Goal: Task Accomplishment & Management: Manage account settings

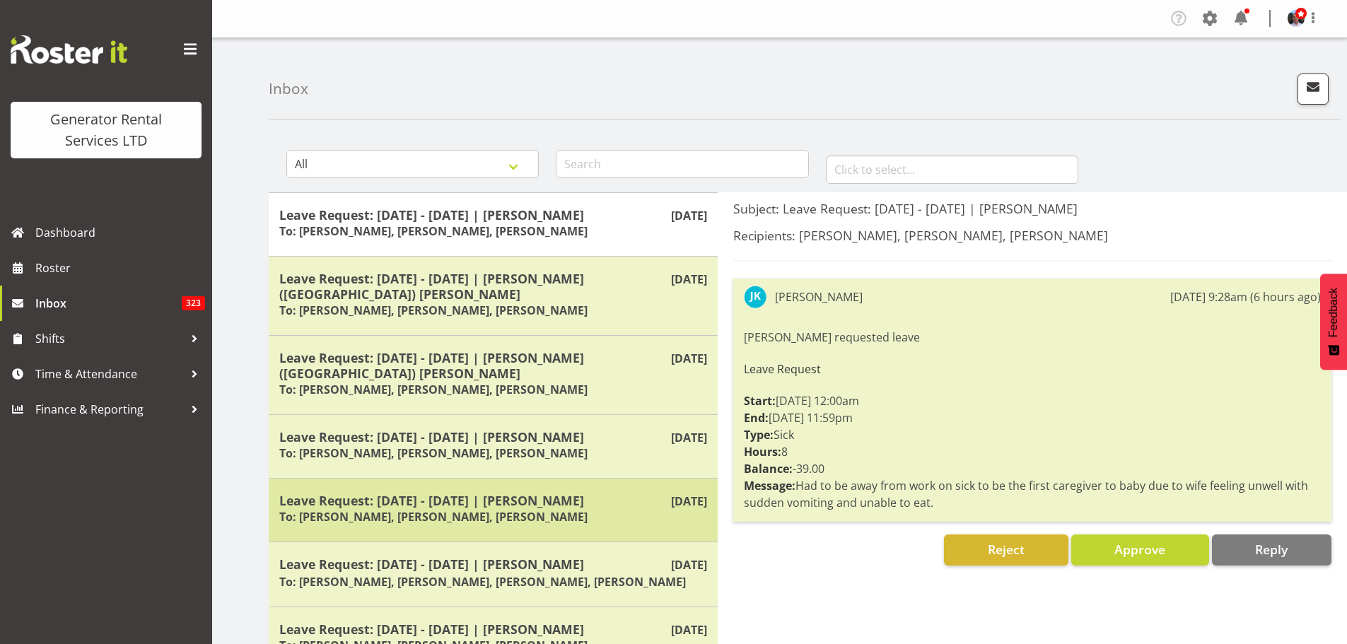
click at [475, 493] on h5 "Leave Request: [DATE] - [DATE] | [PERSON_NAME]" at bounding box center [493, 501] width 428 height 16
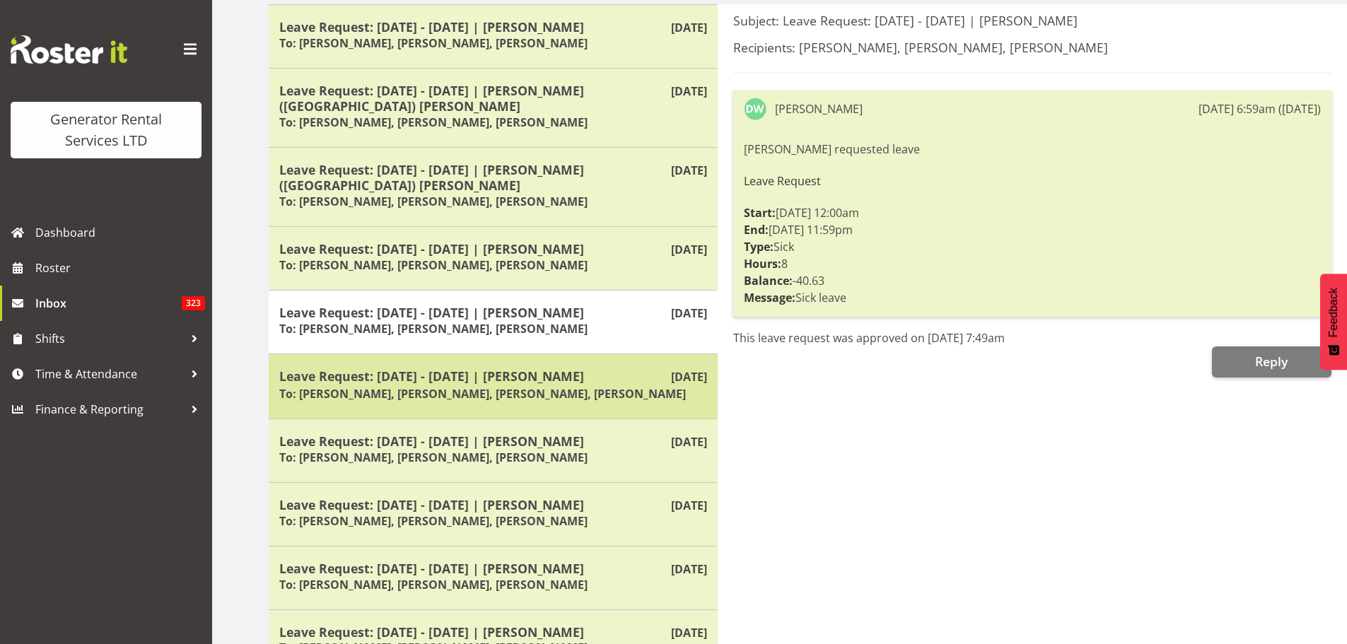
scroll to position [241, 0]
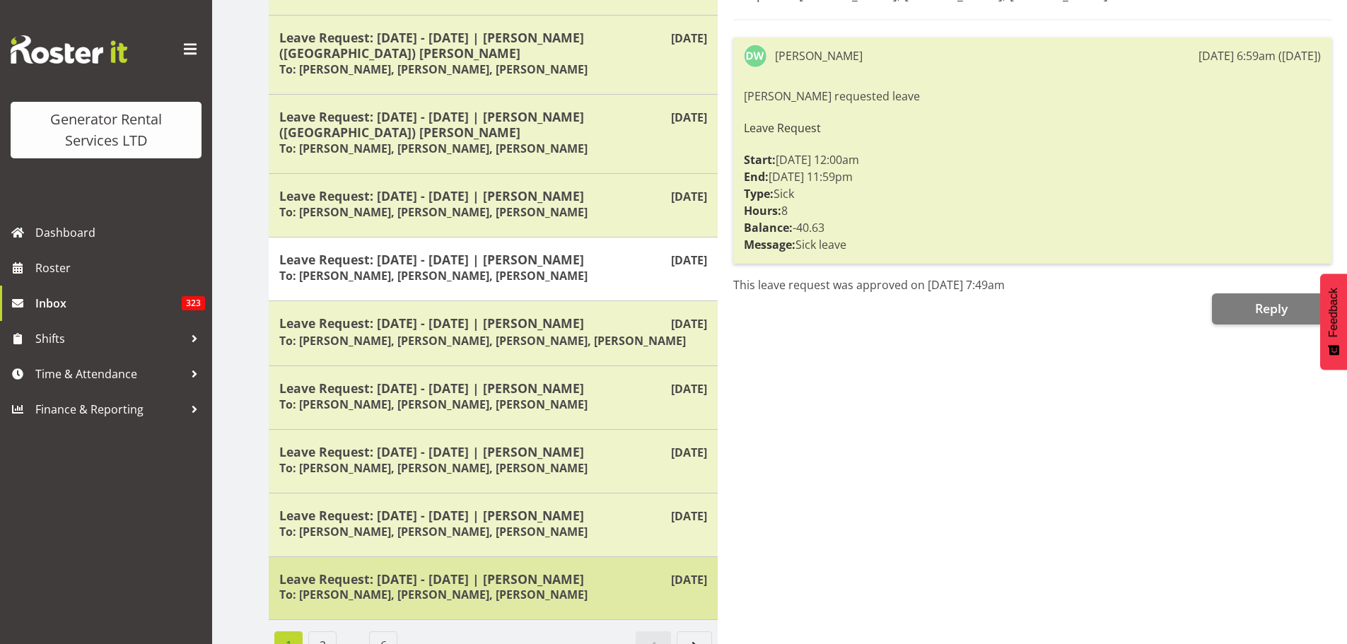
click at [516, 588] on h6 "To: [PERSON_NAME], [PERSON_NAME], [PERSON_NAME]" at bounding box center [433, 595] width 308 height 14
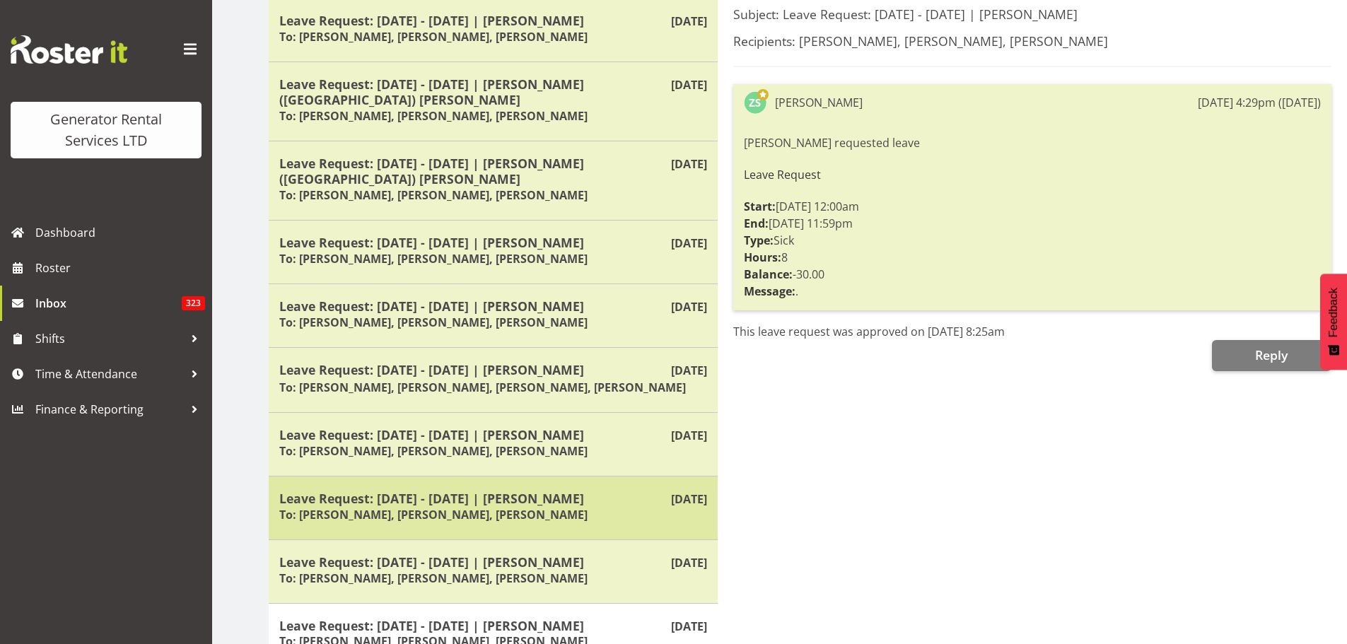
scroll to position [170, 0]
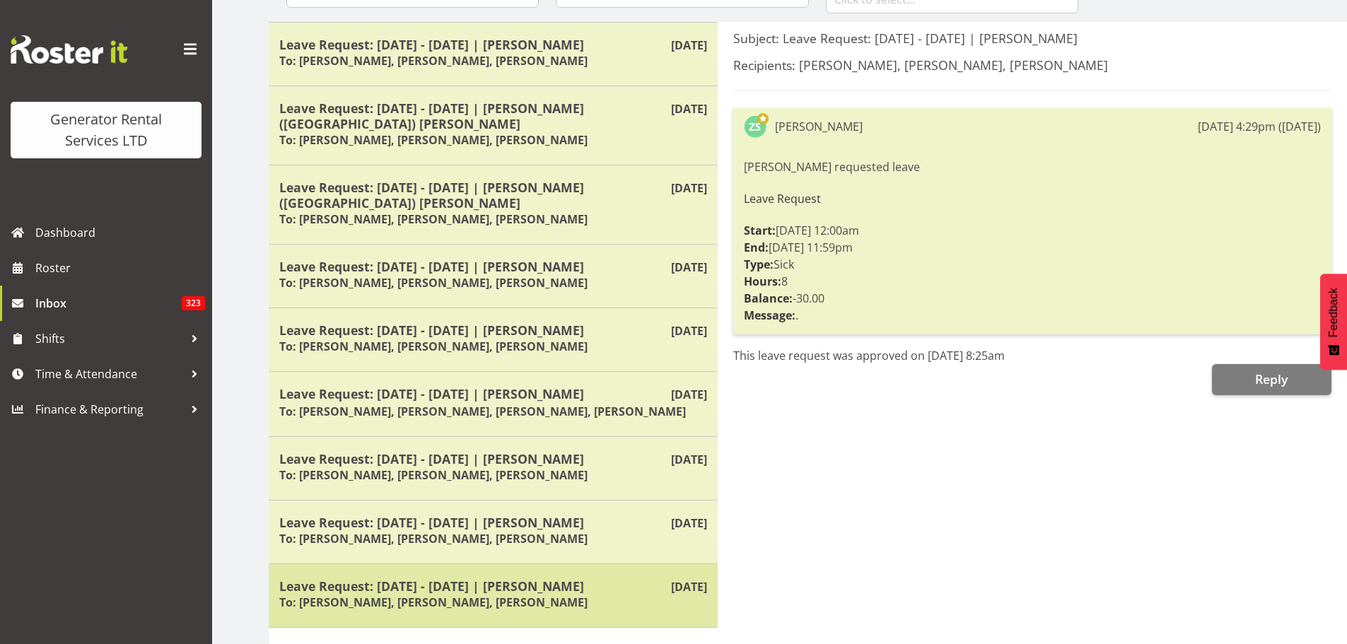
click at [482, 596] on h6 "To: [PERSON_NAME], [PERSON_NAME], [PERSON_NAME]" at bounding box center [433, 603] width 308 height 14
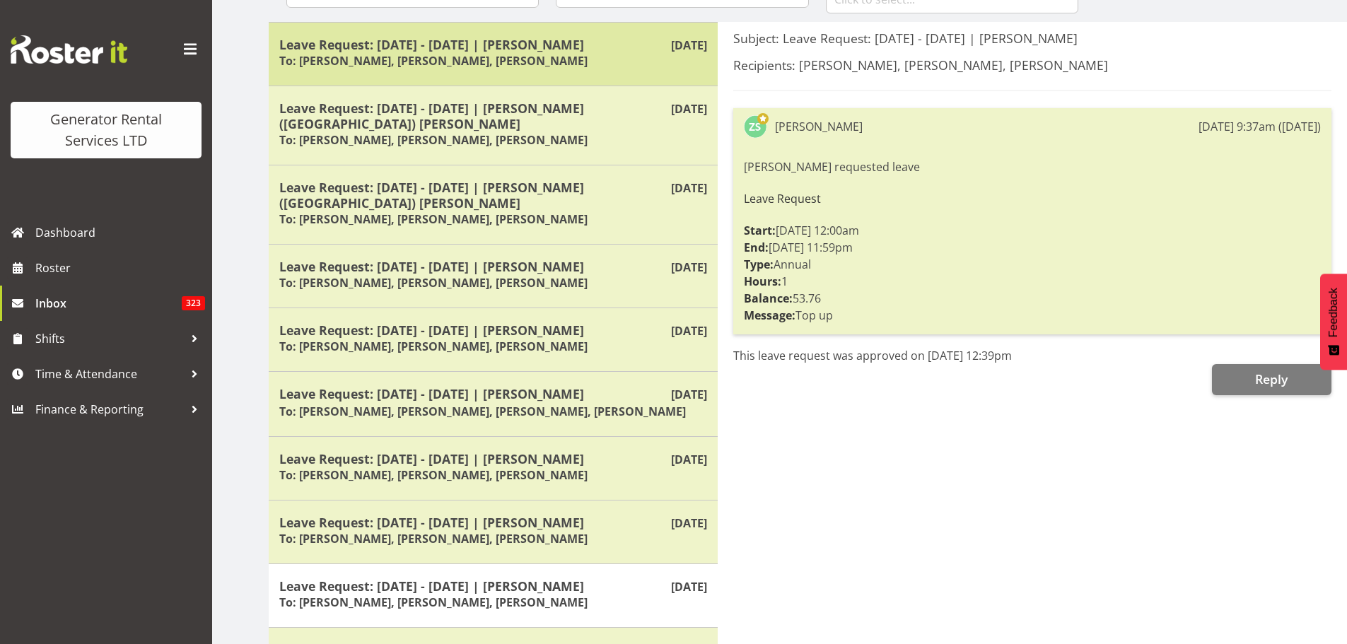
click at [470, 47] on h5 "Leave Request: [DATE] - [DATE] | [PERSON_NAME]" at bounding box center [493, 45] width 428 height 16
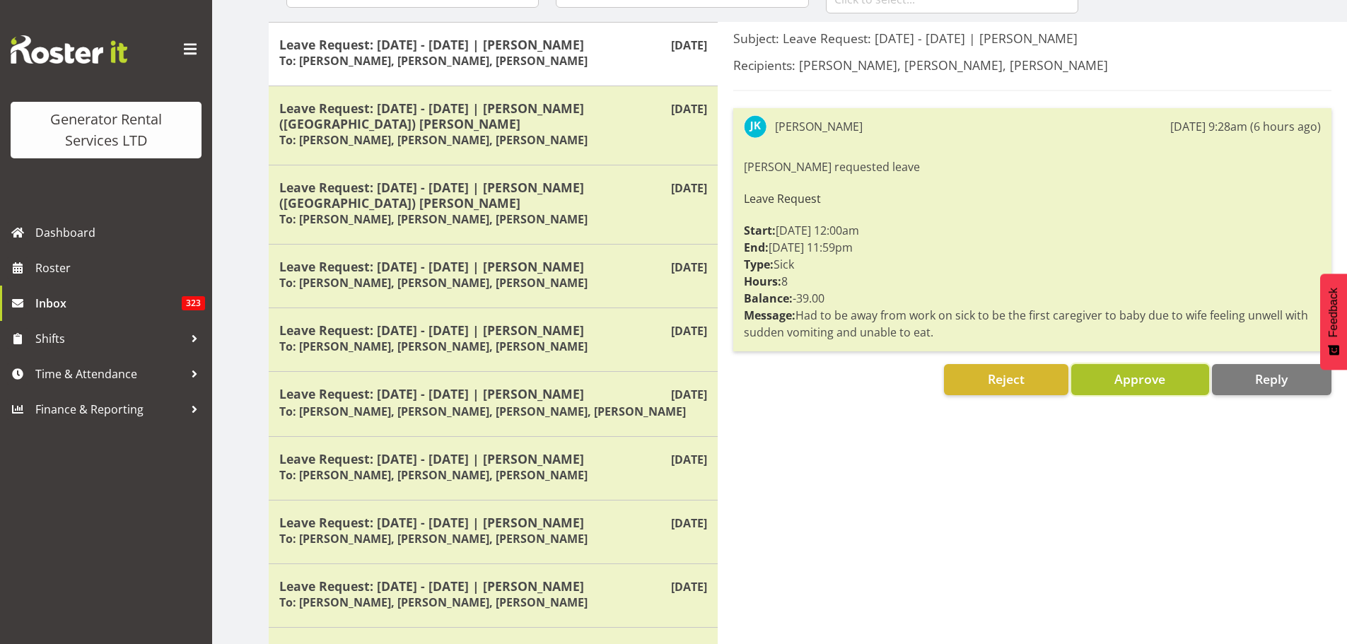
click at [1120, 383] on span "Approve" at bounding box center [1140, 379] width 51 height 17
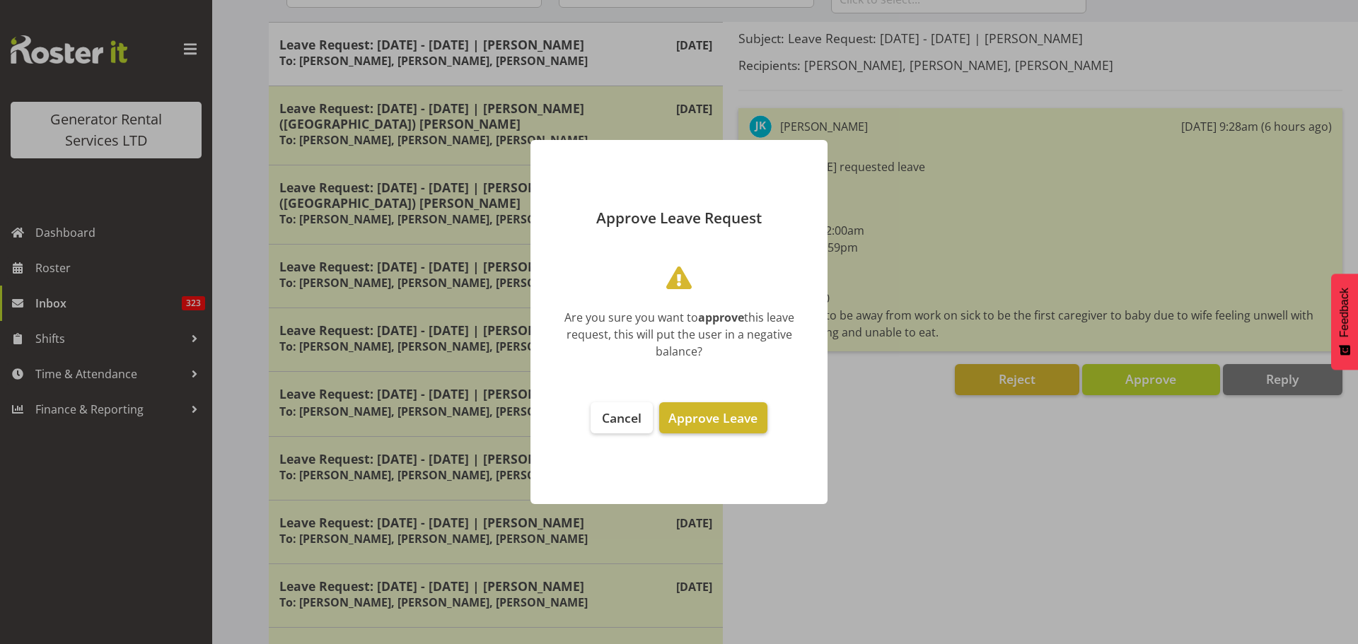
click at [680, 414] on span "Approve Leave" at bounding box center [712, 418] width 89 height 17
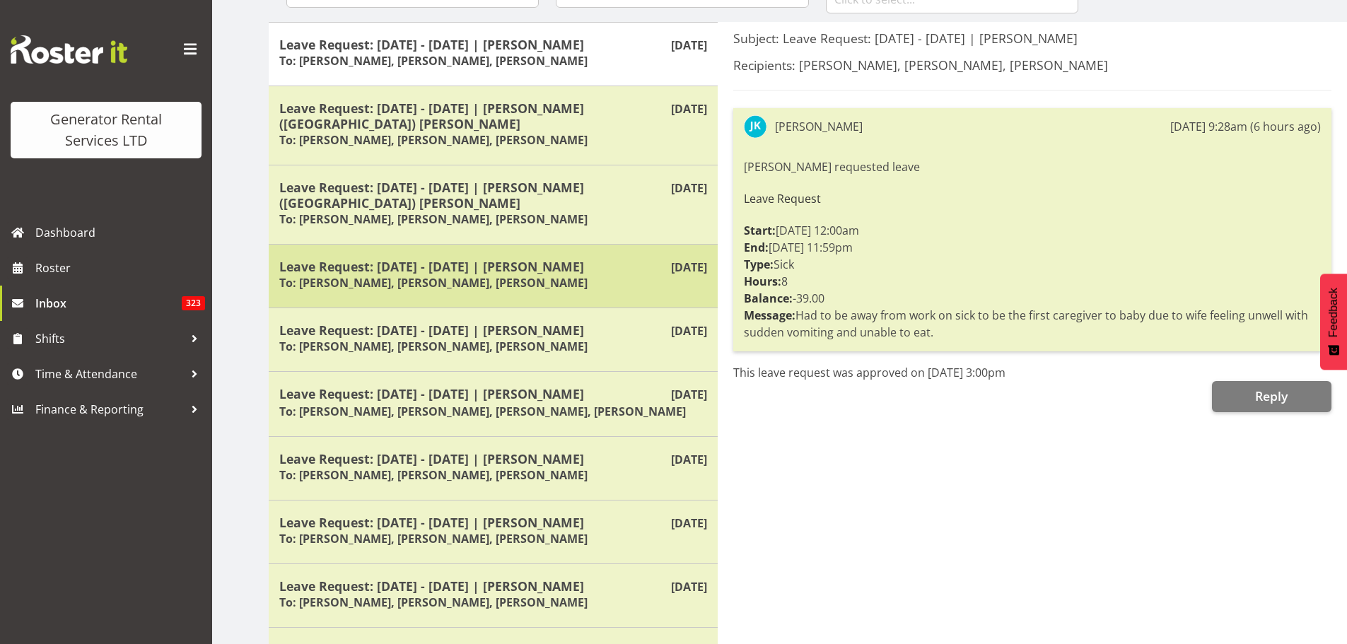
click at [458, 259] on h5 "Leave Request: [DATE] - [DATE] | [PERSON_NAME]" at bounding box center [493, 267] width 428 height 16
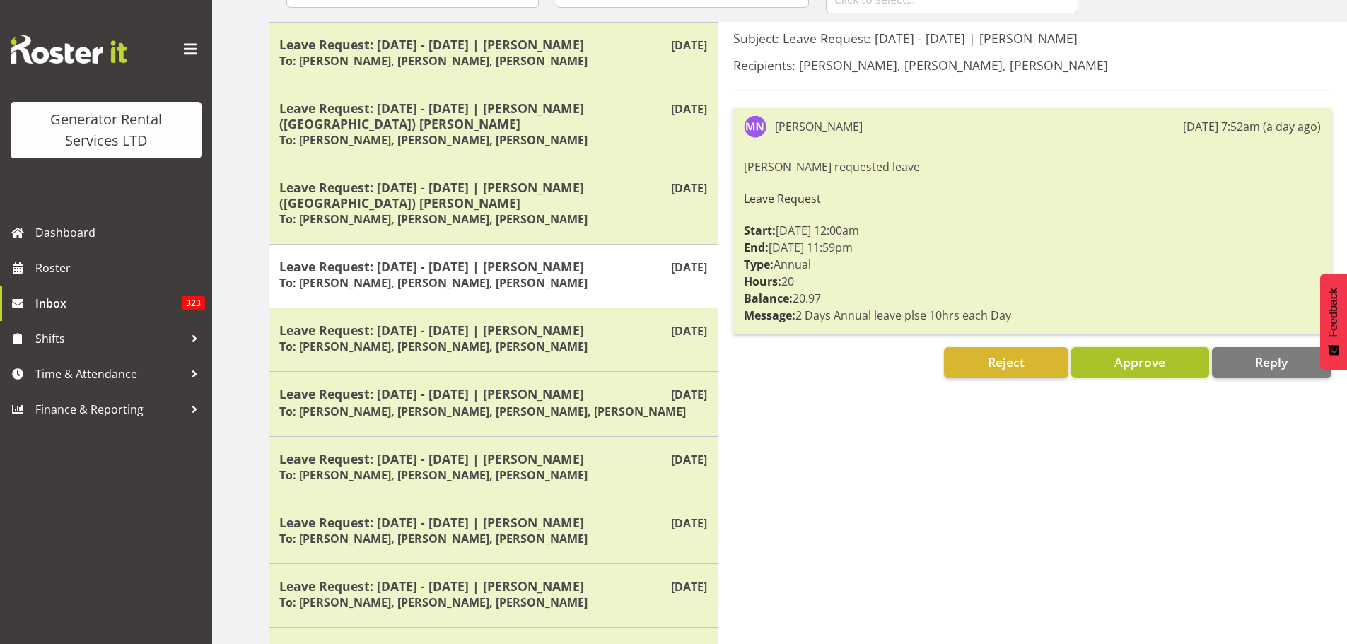
click at [1147, 365] on span "Approve" at bounding box center [1140, 362] width 51 height 17
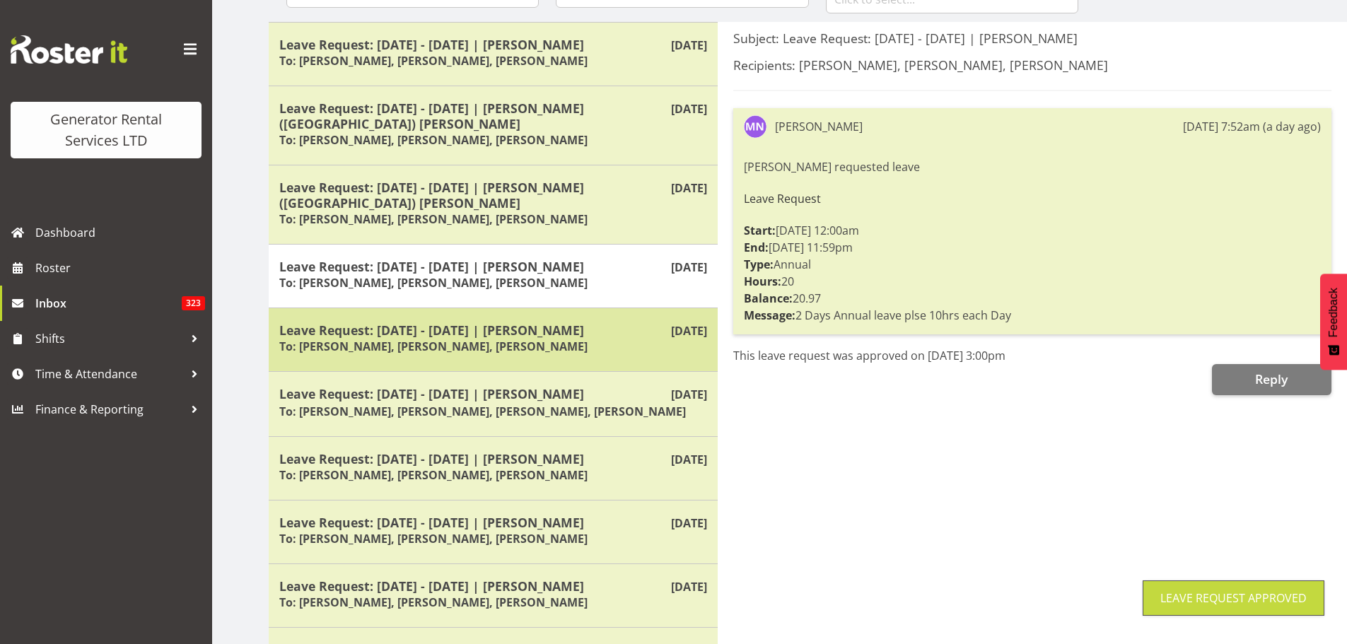
click at [540, 339] on h6 "To: [PERSON_NAME], [PERSON_NAME], [PERSON_NAME]" at bounding box center [433, 346] width 308 height 14
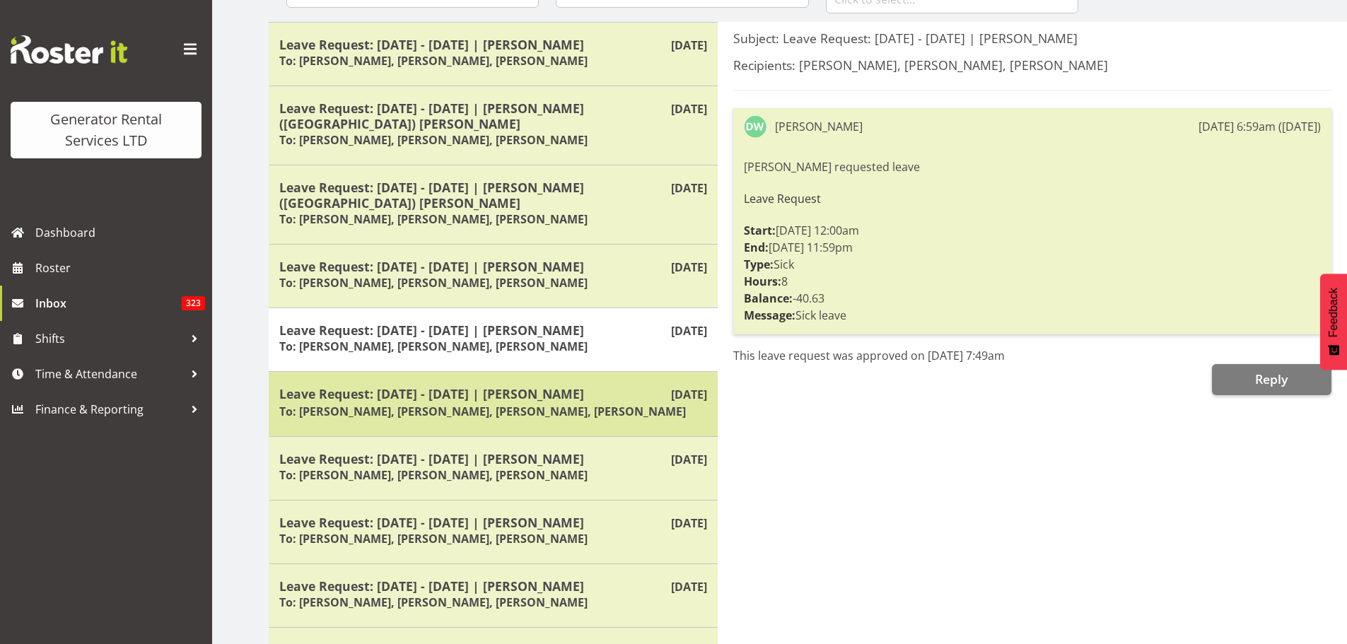
click at [471, 386] on h5 "Leave Request: [DATE] - [DATE] | [PERSON_NAME]" at bounding box center [493, 394] width 428 height 16
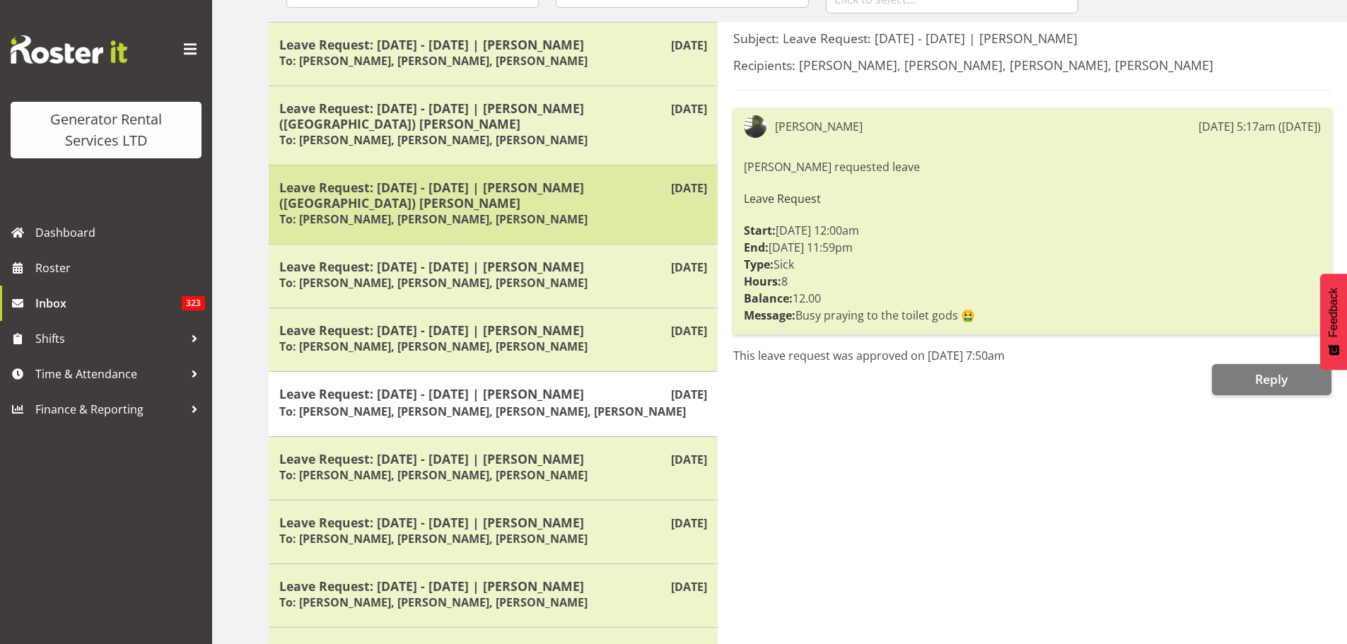
click at [518, 212] on h6 "To: [PERSON_NAME], [PERSON_NAME], [PERSON_NAME]" at bounding box center [433, 219] width 308 height 14
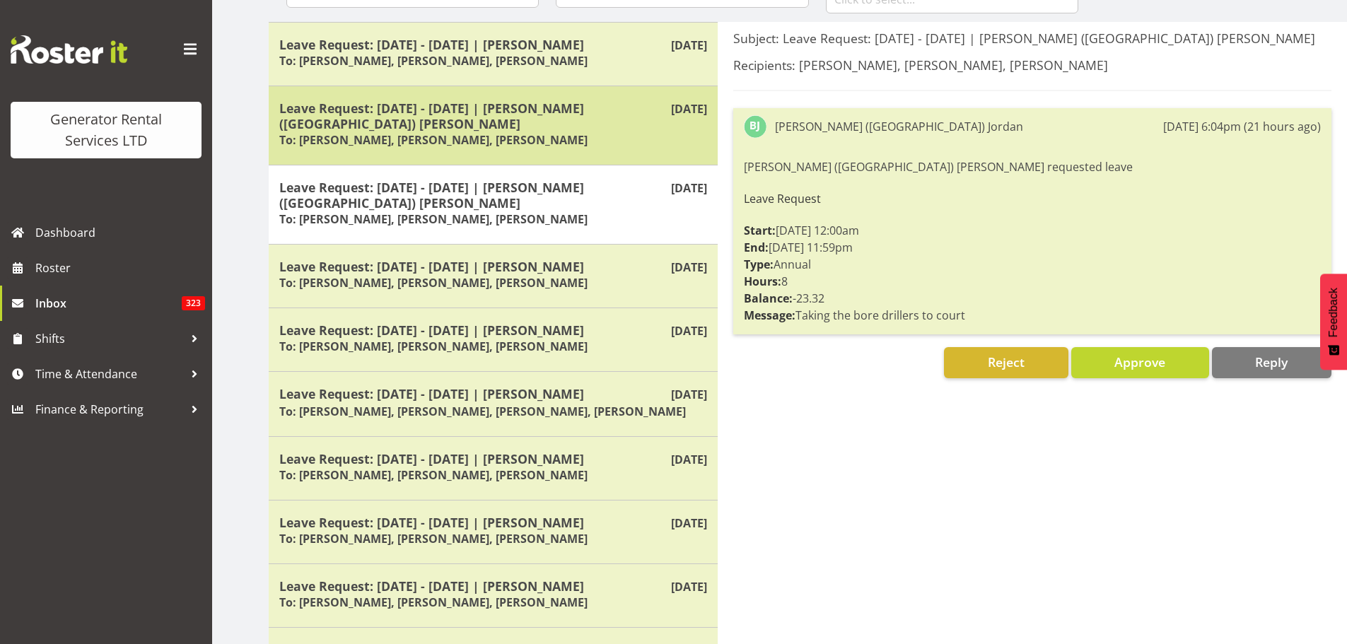
click at [505, 103] on h5 "Leave Request: [DATE] - [DATE] | [PERSON_NAME] ([GEOGRAPHIC_DATA]) [PERSON_NAME]" at bounding box center [493, 115] width 428 height 31
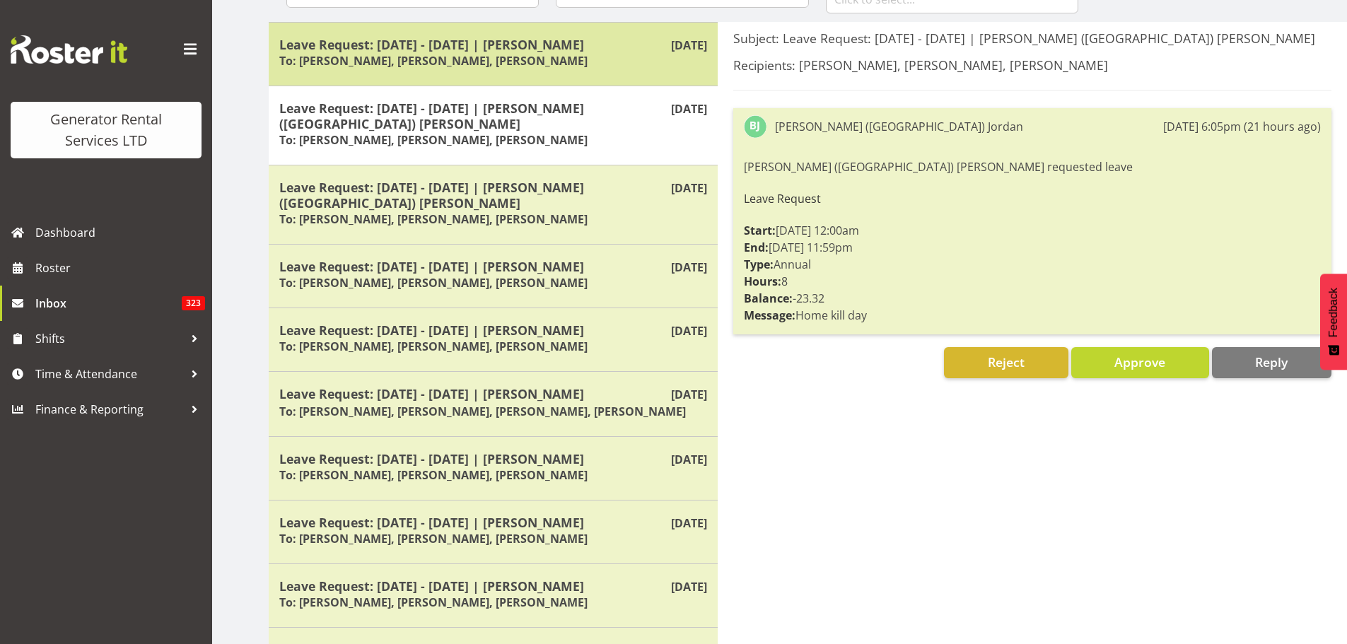
click at [492, 52] on div "Leave Request: [DATE] - [DATE] | [PERSON_NAME] To: [PERSON_NAME], [PERSON_NAME]…" at bounding box center [493, 54] width 428 height 35
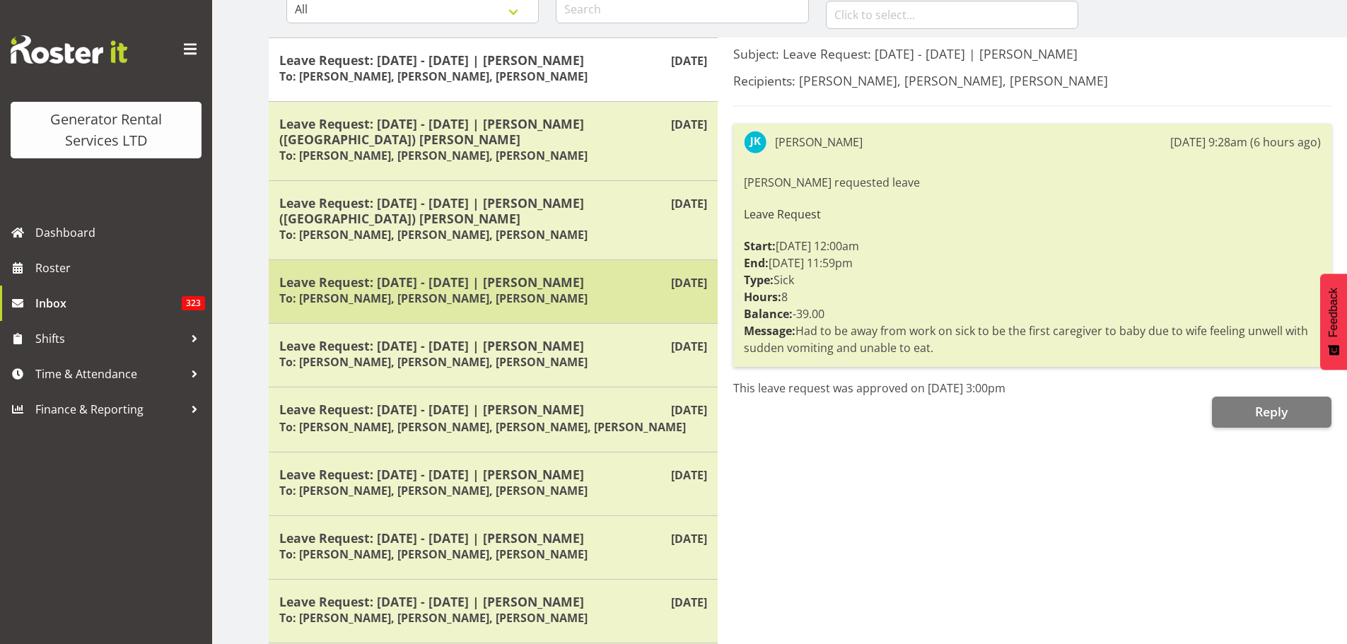
scroll to position [0, 0]
